Goal: Task Accomplishment & Management: Use online tool/utility

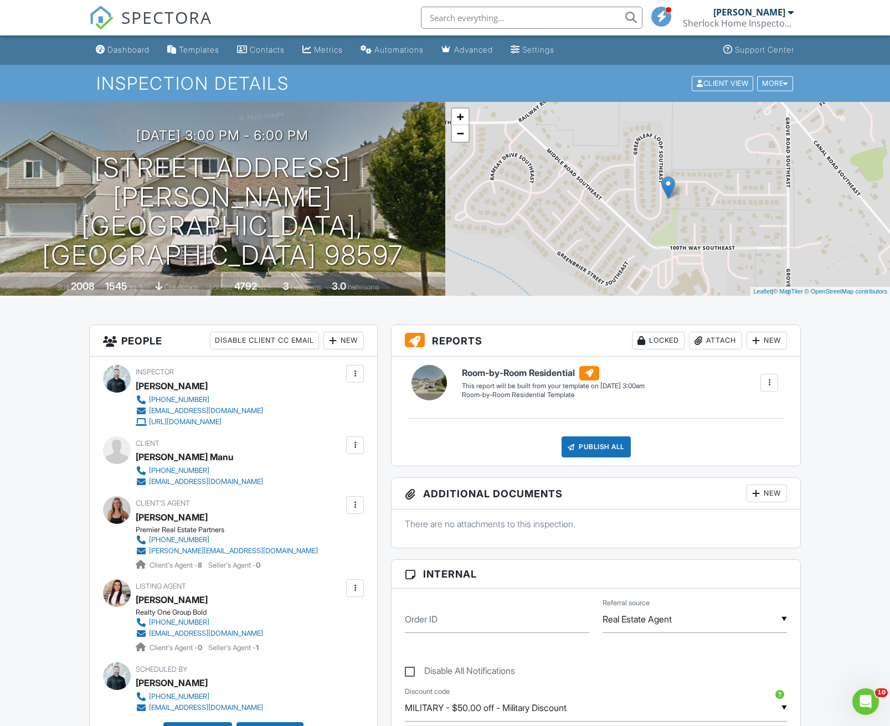
click at [146, 21] on span "SPECTORA" at bounding box center [166, 17] width 91 height 23
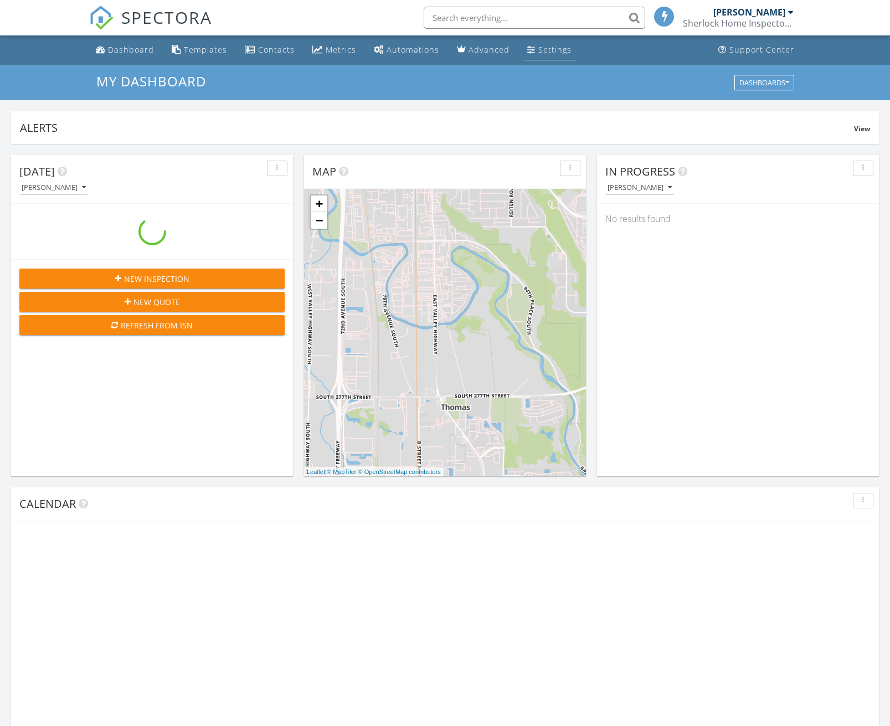
scroll to position [6, 6]
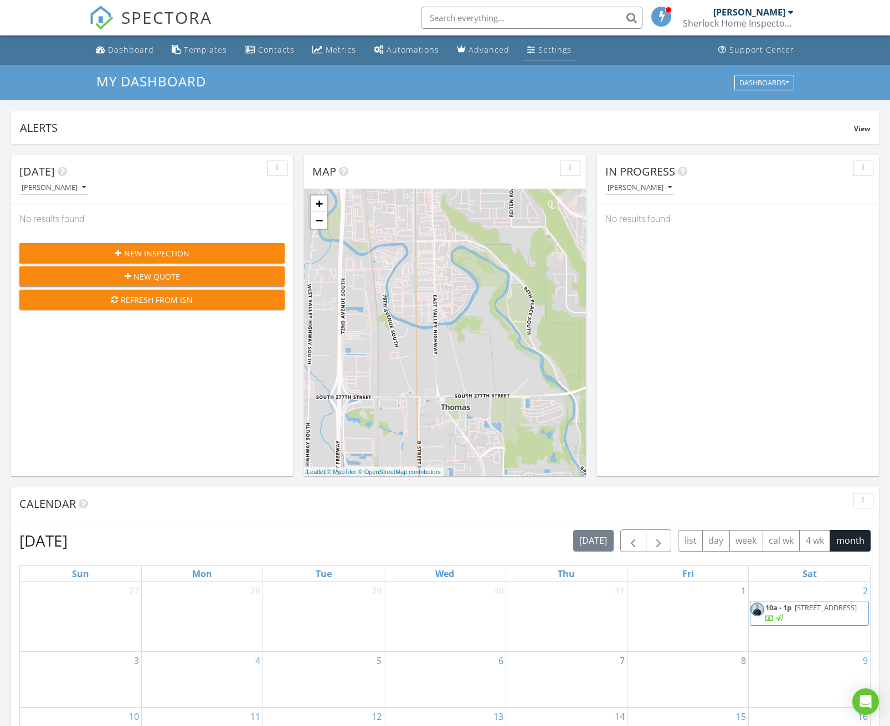
click at [539, 50] on div "Settings" at bounding box center [554, 49] width 33 height 11
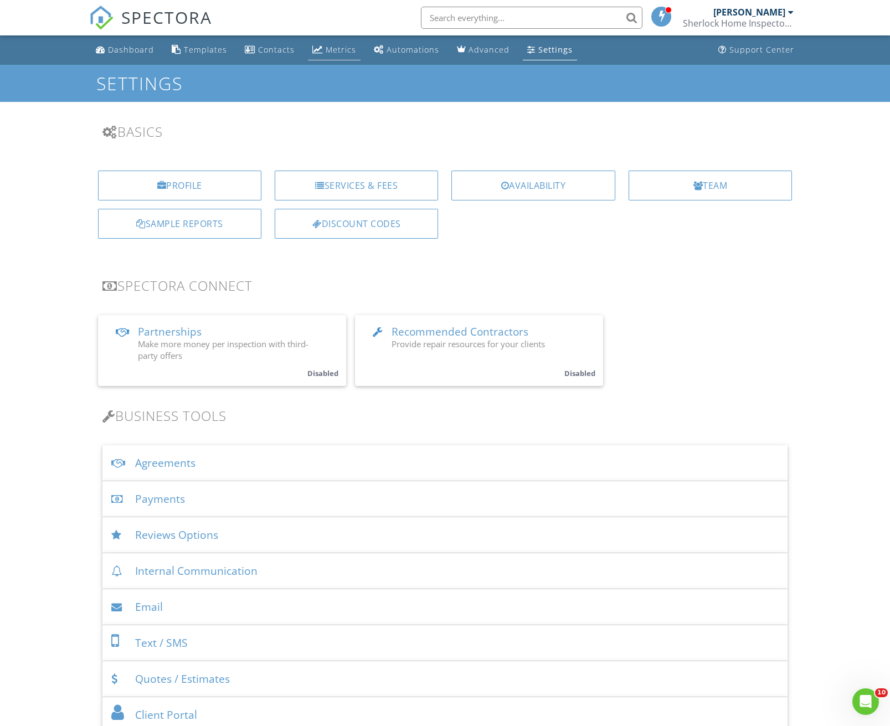
click at [331, 52] on div "Metrics" at bounding box center [341, 49] width 30 height 11
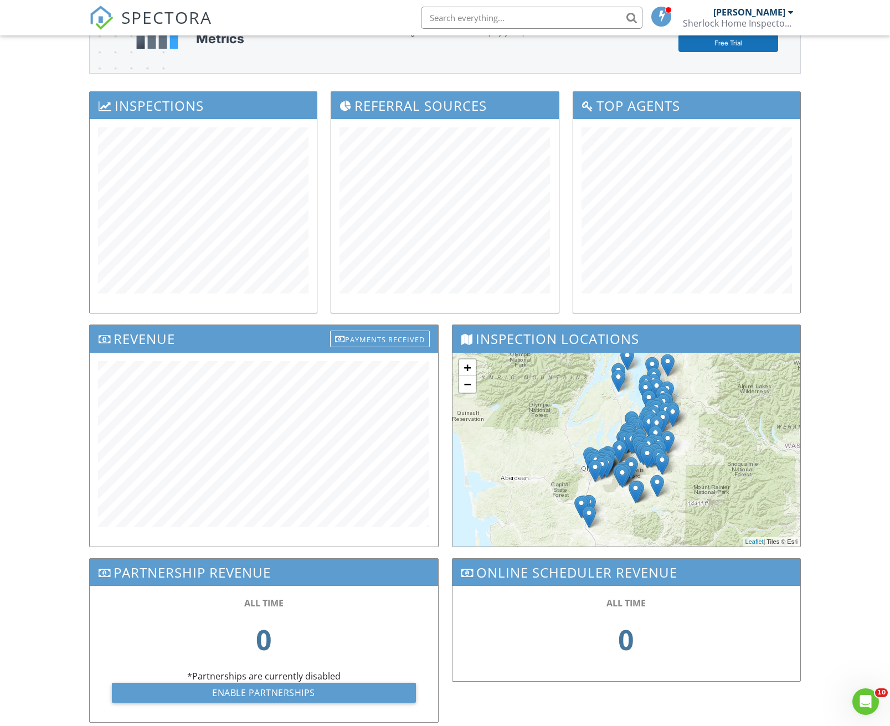
scroll to position [111, 0]
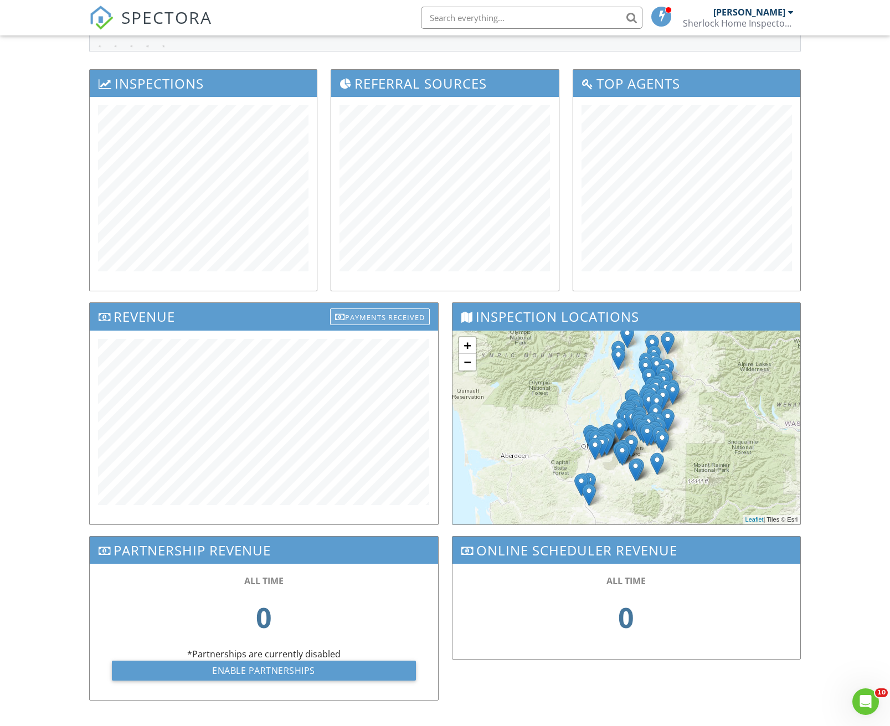
click at [379, 312] on div "Payments Received" at bounding box center [380, 316] width 100 height 17
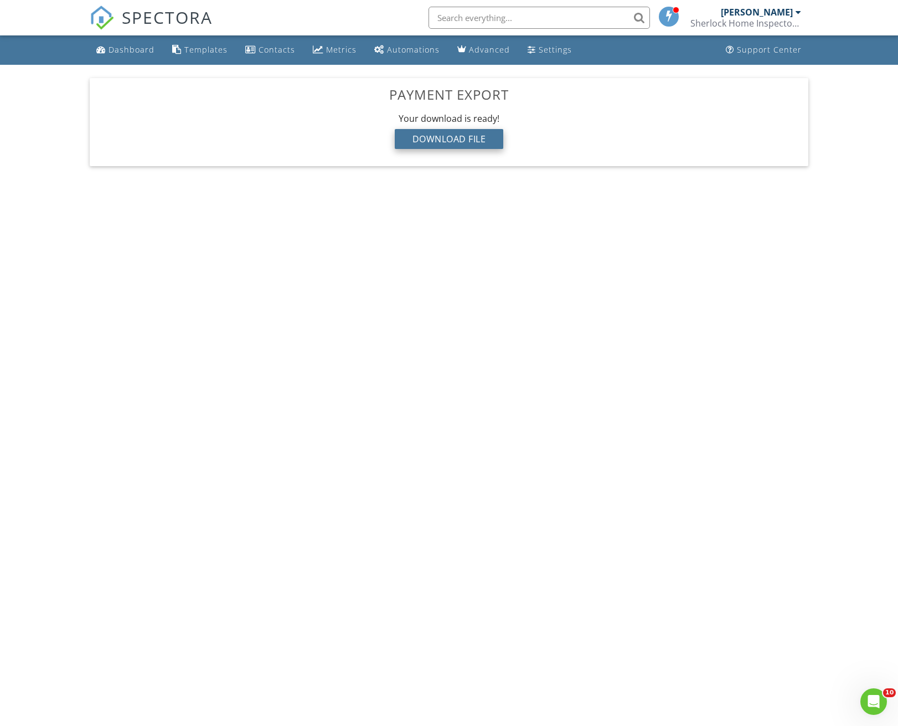
click at [432, 138] on div "Download File" at bounding box center [449, 139] width 109 height 20
click at [112, 16] on img at bounding box center [102, 18] width 24 height 24
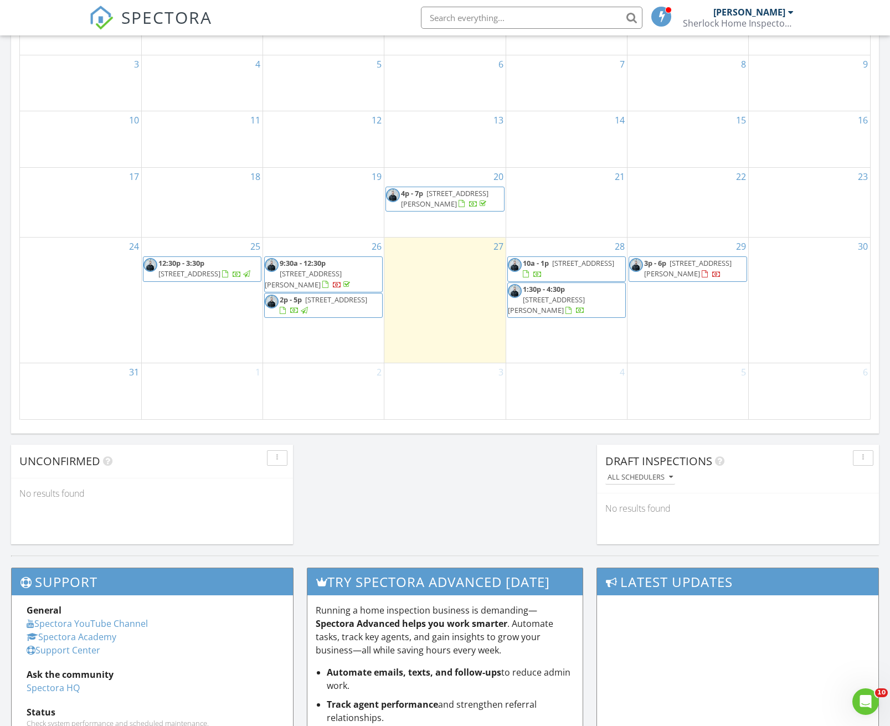
scroll to position [609, 0]
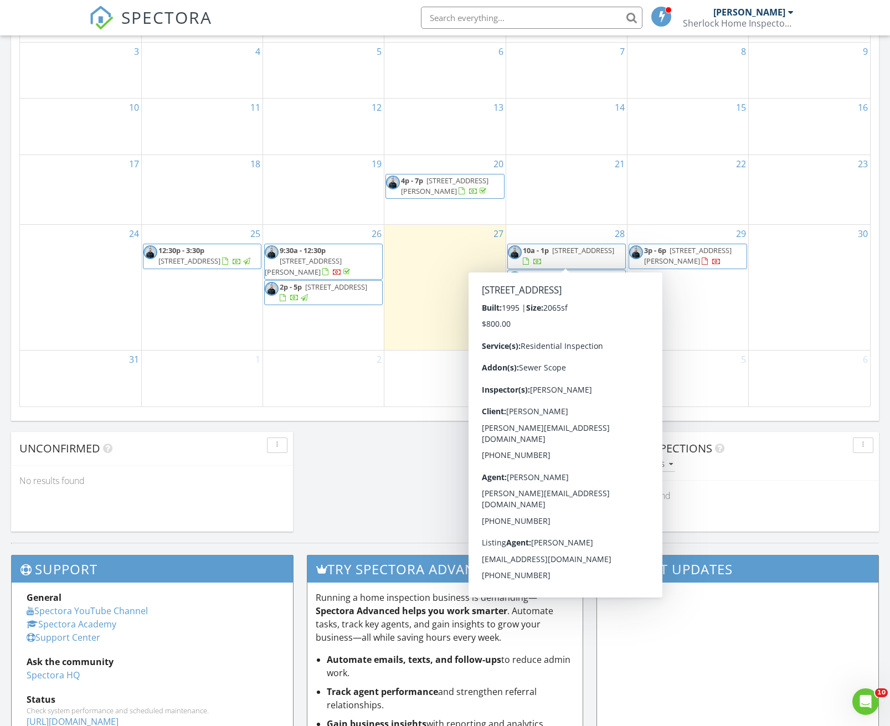
click at [407, 462] on div "[DATE] [PERSON_NAME] No results found New Inspection New Quote Refresh from ISN…" at bounding box center [445, 39] width 890 height 1008
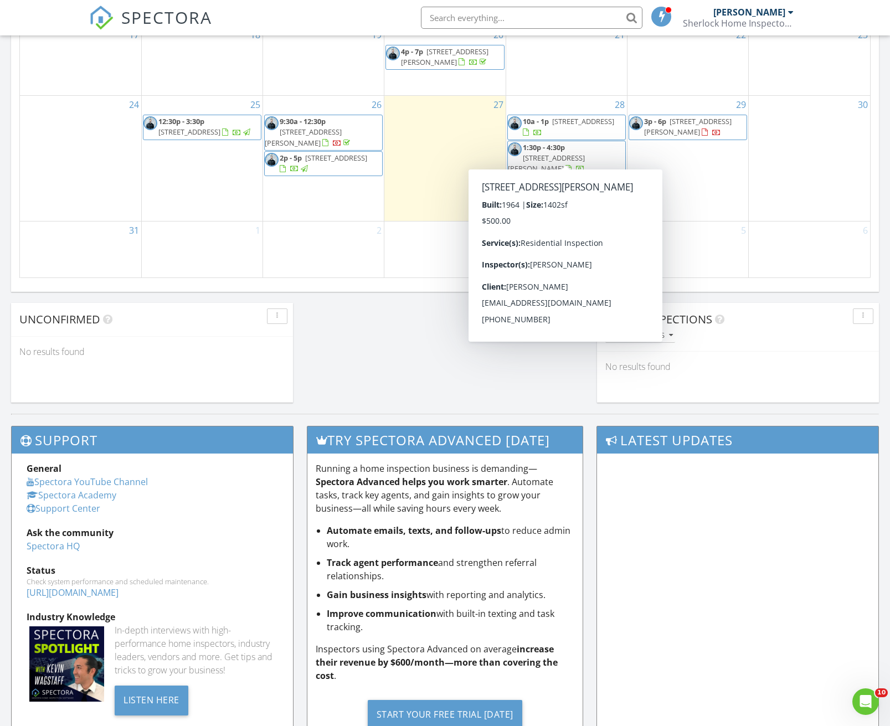
scroll to position [721, 0]
